Goal: Task Accomplishment & Management: Use online tool/utility

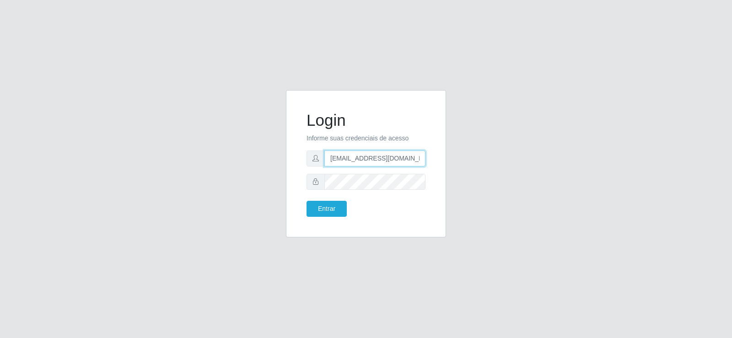
drag, startPoint x: 419, startPoint y: 157, endPoint x: 274, endPoint y: 165, distance: 146.1
click at [274, 165] on div "Login Informe suas credenciais de acesso [EMAIL_ADDRESS][DOMAIN_NAME] Entrar" at bounding box center [365, 169] width 521 height 158
type input "om"
drag, startPoint x: 353, startPoint y: 160, endPoint x: 235, endPoint y: 159, distance: 118.5
click at [235, 159] on div "Login Informe suas credenciais de acesso Entrar" at bounding box center [365, 169] width 521 height 158
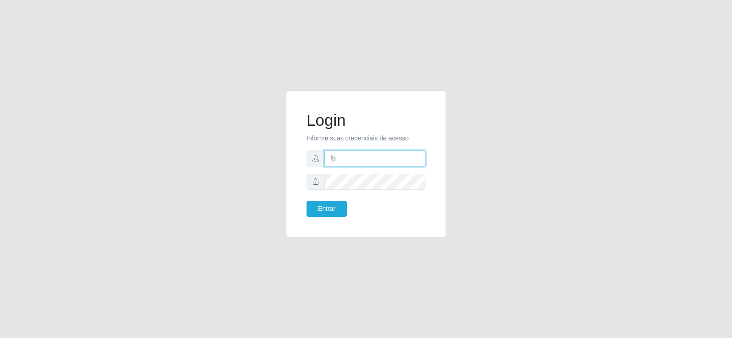
type input "[EMAIL_ADDRESS][DOMAIN_NAME]"
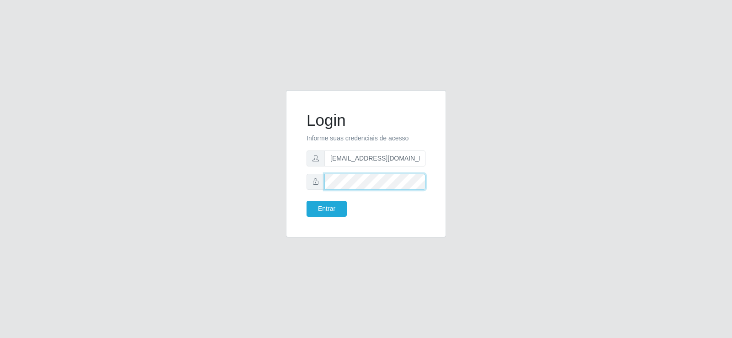
click at [214, 170] on div "Login Informe suas credenciais de acesso [EMAIL_ADDRESS][DOMAIN_NAME] Entrar" at bounding box center [365, 169] width 521 height 158
click at [316, 209] on button "Entrar" at bounding box center [326, 209] width 40 height 16
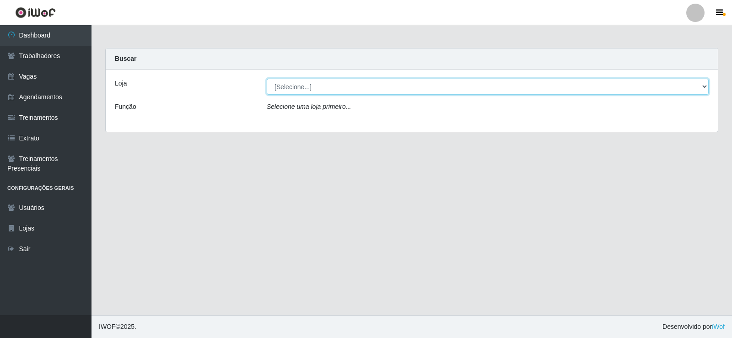
drag, startPoint x: 297, startPoint y: 80, endPoint x: 293, endPoint y: 86, distance: 7.0
click at [297, 80] on select "[Selecione...] Supermercado Tadeu - [GEOGRAPHIC_DATA]" at bounding box center [488, 87] width 442 height 16
select select "195"
click at [267, 79] on select "[Selecione...] Supermercado Tadeu - [GEOGRAPHIC_DATA]" at bounding box center [488, 87] width 442 height 16
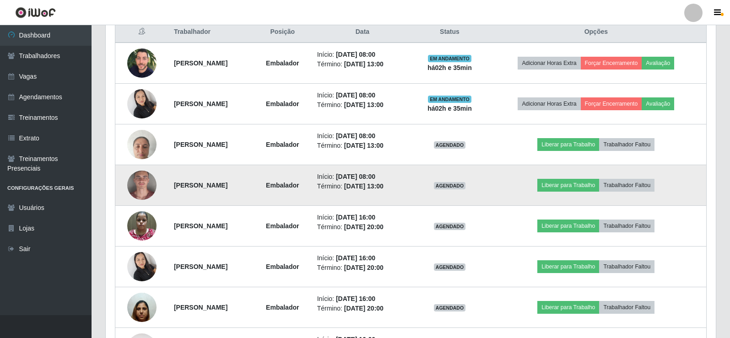
scroll to position [366, 0]
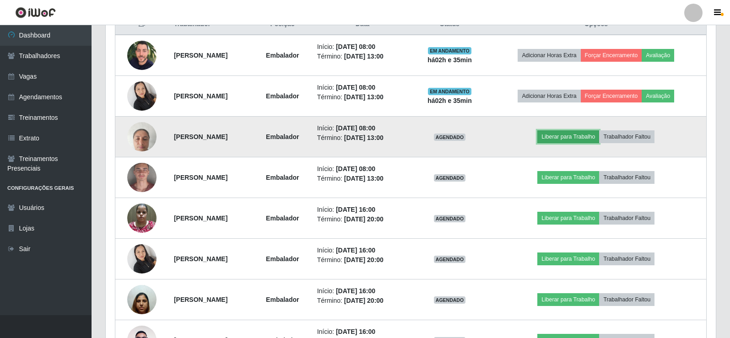
click at [573, 134] on button "Liberar para Trabalho" at bounding box center [568, 136] width 62 height 13
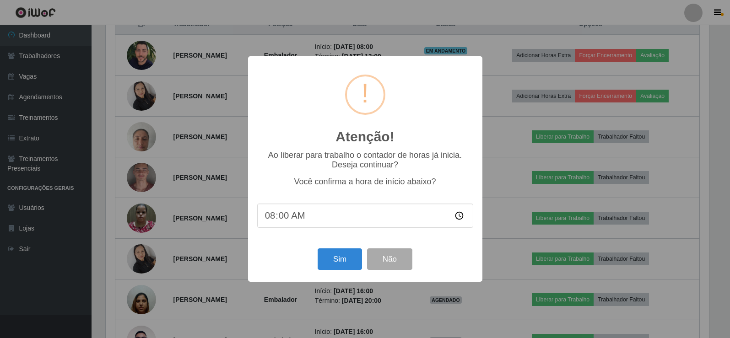
scroll to position [190, 605]
click at [345, 259] on button "Sim" at bounding box center [340, 258] width 44 height 21
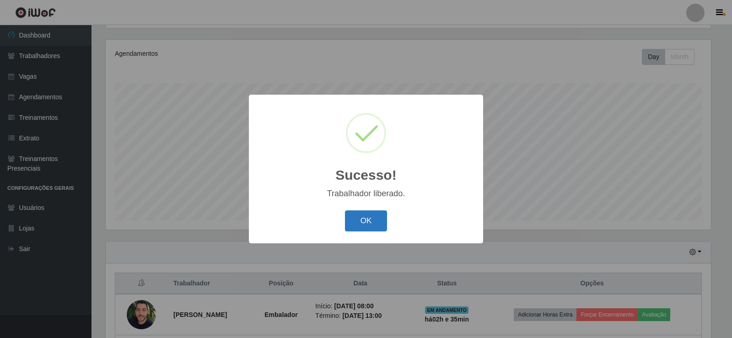
click at [370, 226] on button "OK" at bounding box center [366, 220] width 43 height 21
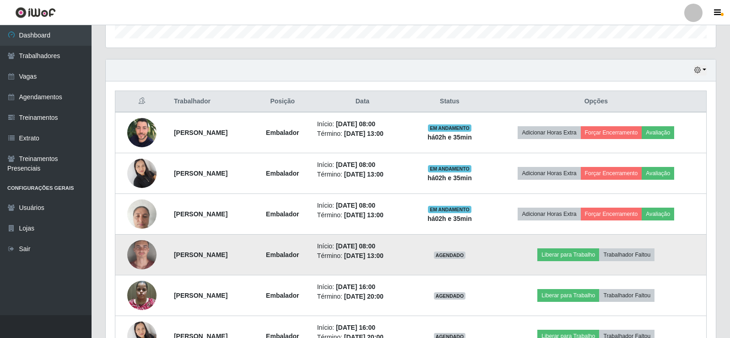
scroll to position [290, 0]
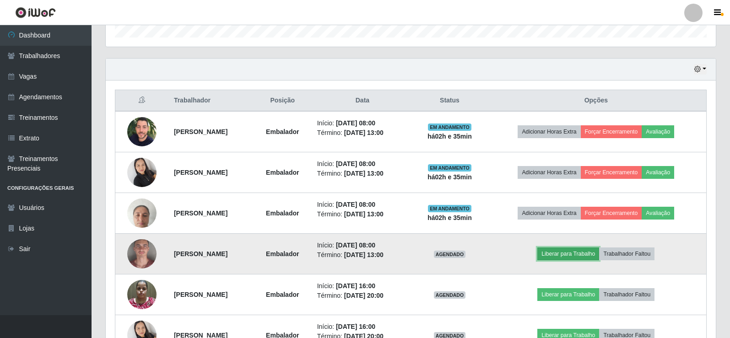
click at [585, 250] on button "Liberar para Trabalho" at bounding box center [568, 253] width 62 height 13
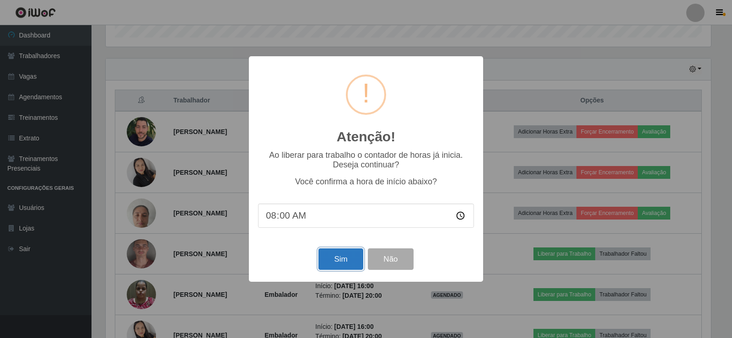
click at [347, 263] on button "Sim" at bounding box center [340, 258] width 44 height 21
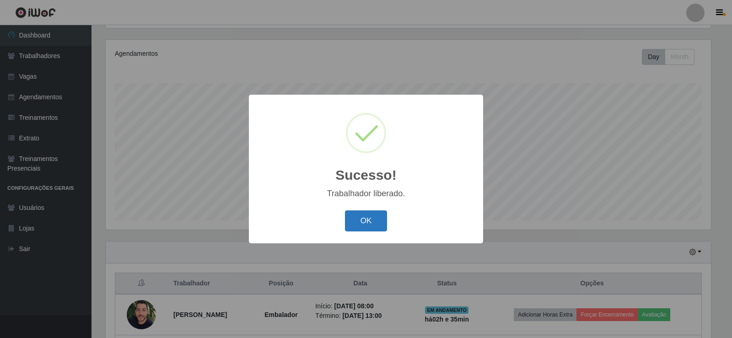
click at [365, 226] on button "OK" at bounding box center [366, 220] width 43 height 21
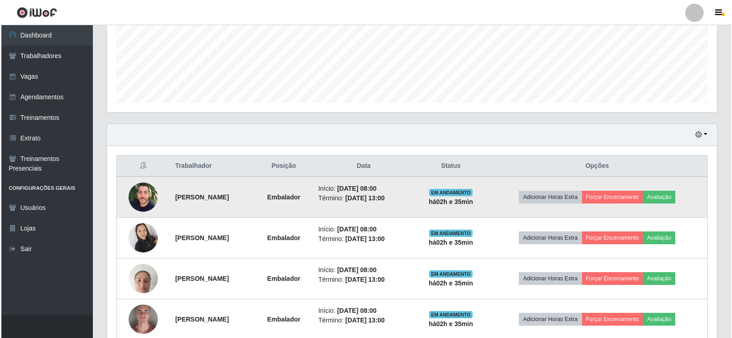
scroll to position [0, 0]
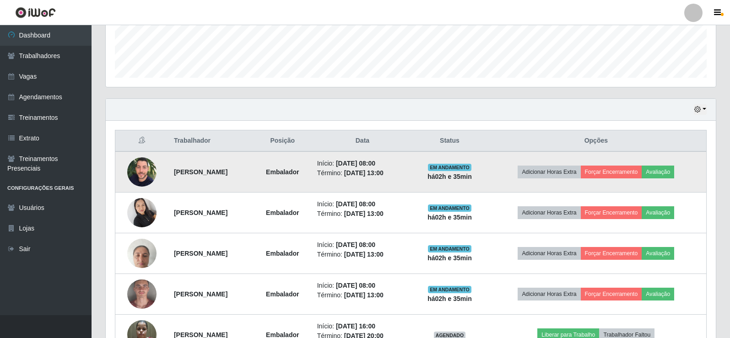
click at [139, 173] on img at bounding box center [141, 172] width 29 height 36
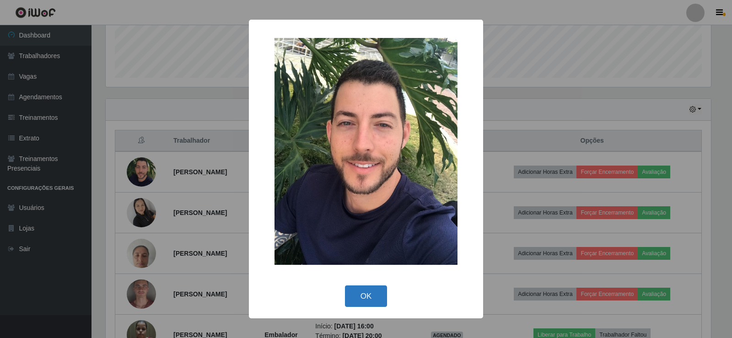
click at [366, 297] on button "OK" at bounding box center [366, 295] width 43 height 21
